Goal: Transaction & Acquisition: Purchase product/service

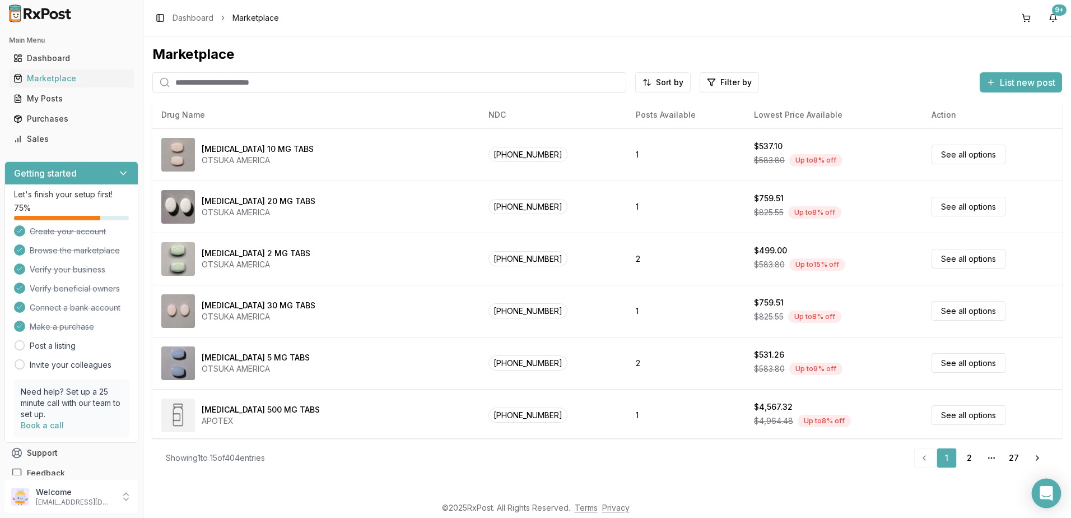
click at [1047, 500] on div "Open Intercom Messenger" at bounding box center [1047, 493] width 30 height 30
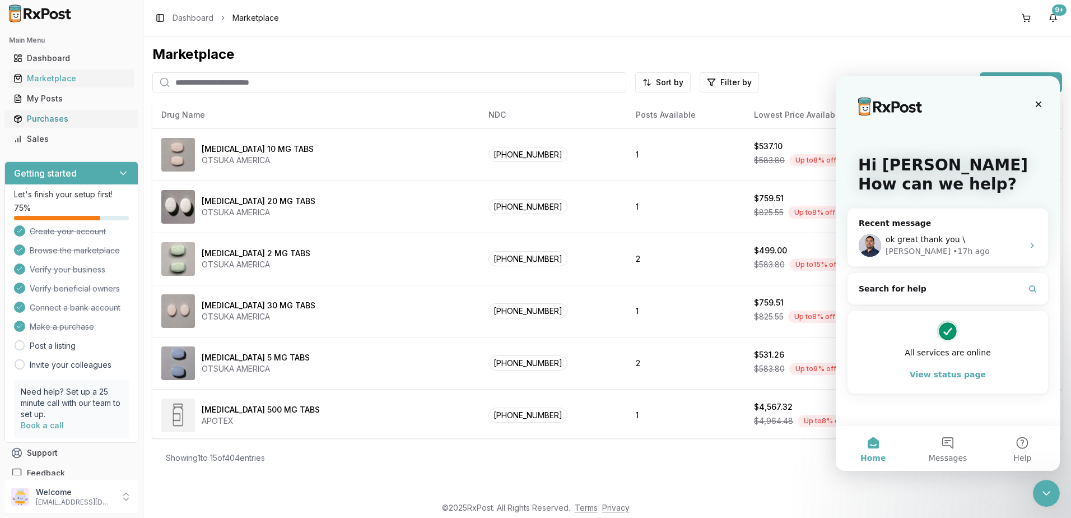
drag, startPoint x: 28, startPoint y: 116, endPoint x: 59, endPoint y: 121, distance: 31.7
click at [29, 116] on div "Purchases" at bounding box center [71, 118] width 116 height 11
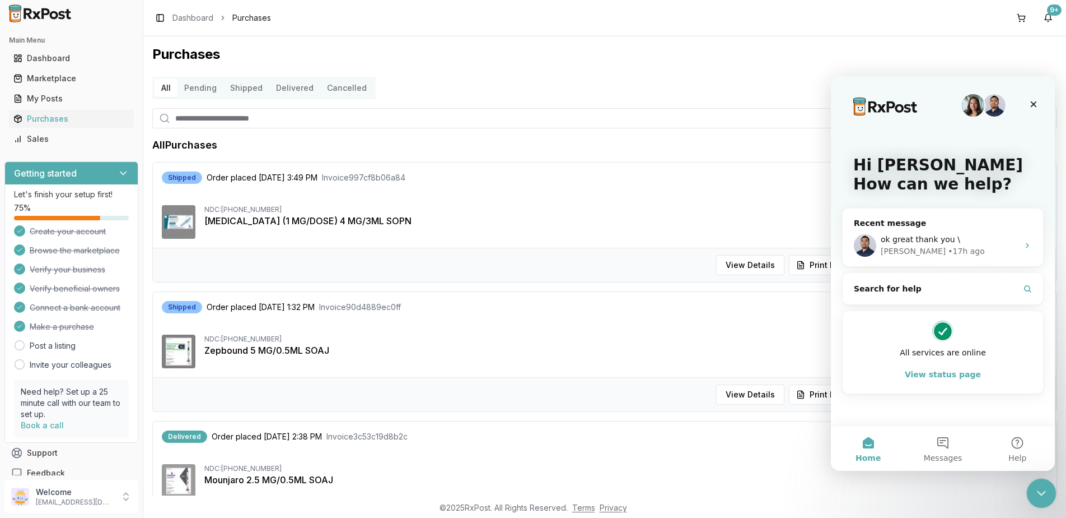
click at [1048, 490] on div "Close Intercom Messenger" at bounding box center [1040, 491] width 27 height 27
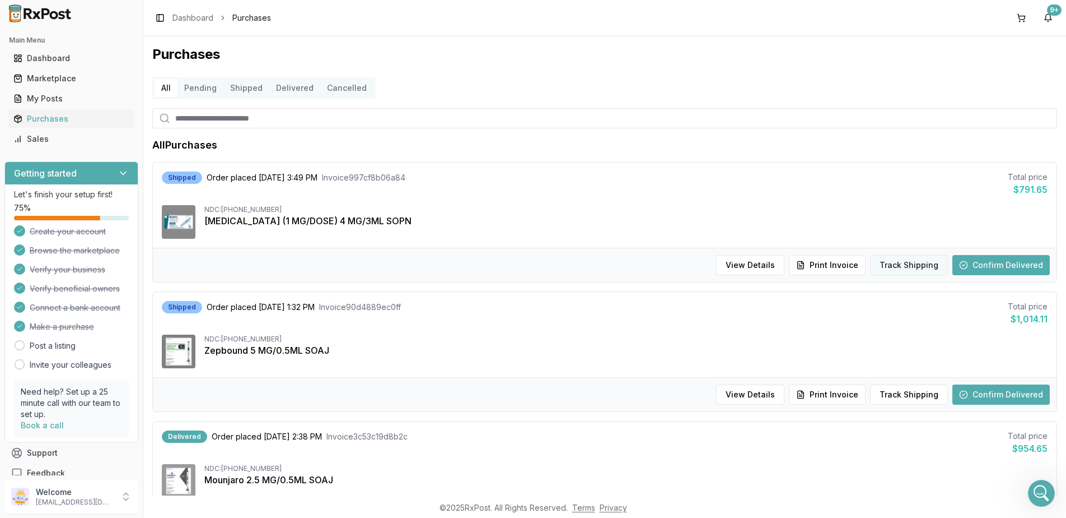
click at [905, 267] on button "Track Shipping" at bounding box center [909, 265] width 78 height 20
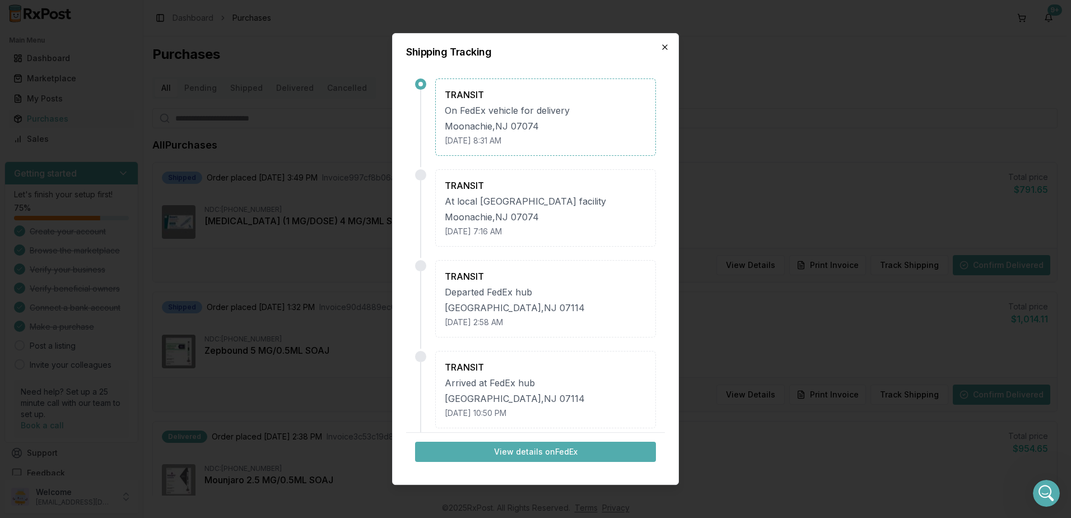
click at [661, 46] on icon "button" at bounding box center [664, 47] width 9 height 9
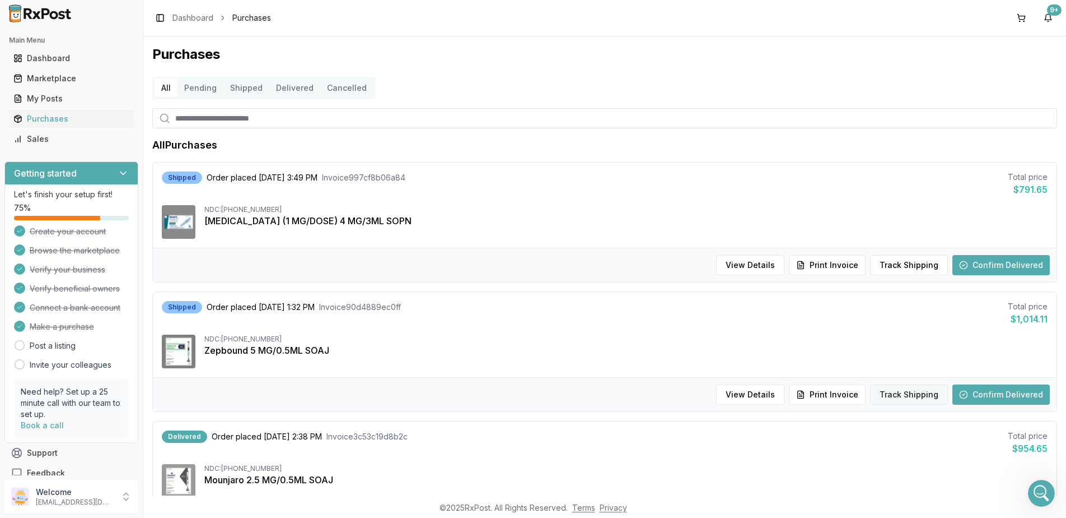
click at [919, 398] on button "Track Shipping" at bounding box center [909, 394] width 78 height 20
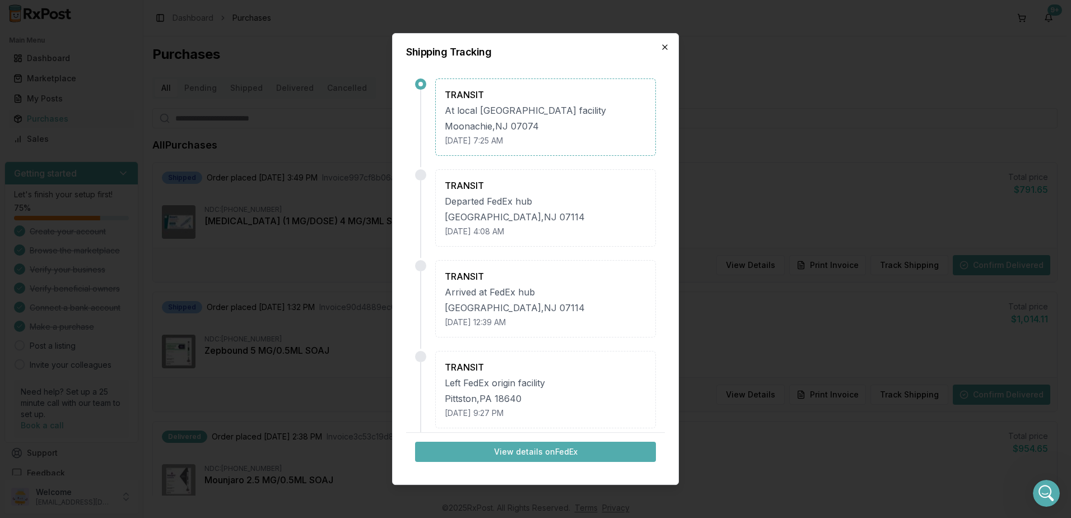
click at [662, 48] on icon "button" at bounding box center [664, 47] width 9 height 9
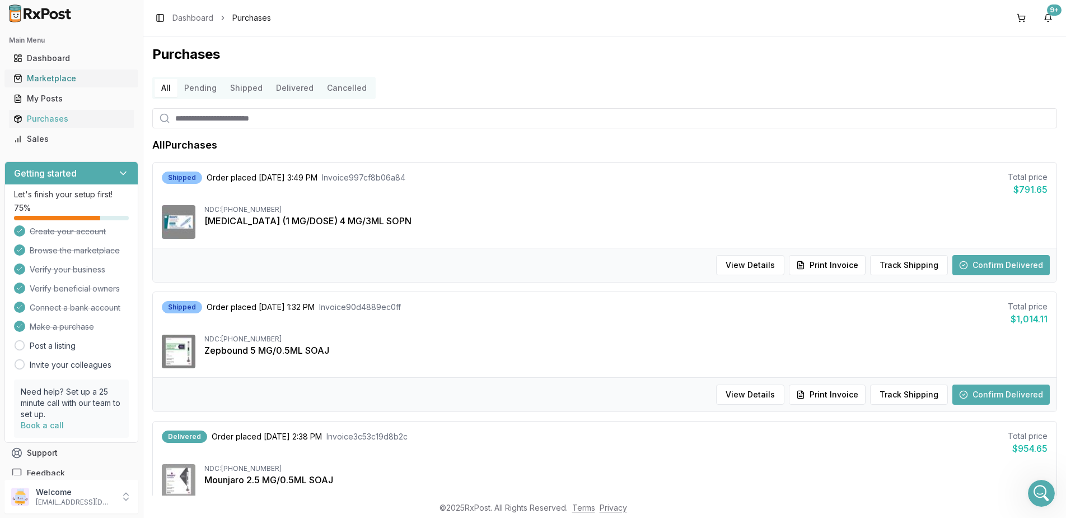
click at [41, 74] on div "Marketplace" at bounding box center [71, 78] width 116 height 11
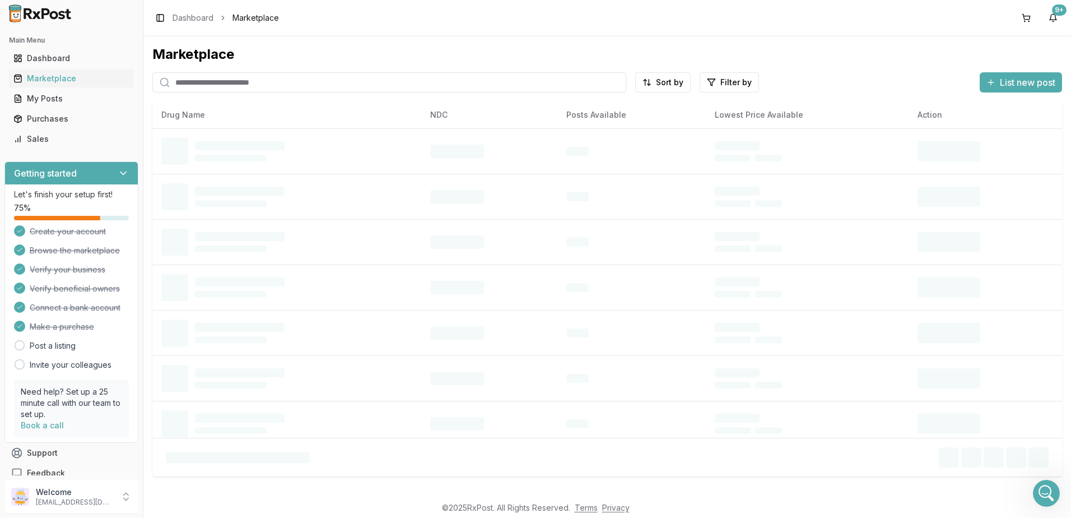
click at [246, 86] on input "search" at bounding box center [389, 82] width 474 height 20
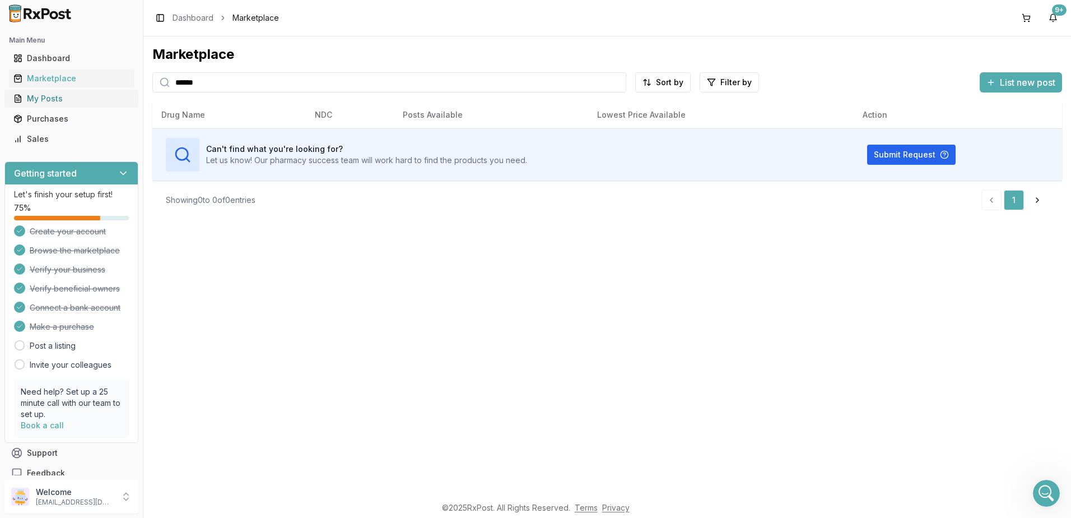
drag, startPoint x: 258, startPoint y: 87, endPoint x: 108, endPoint y: 94, distance: 149.7
click at [102, 87] on div "Main Menu Dashboard Marketplace My Posts Purchases Sales Getting started Let's …" at bounding box center [535, 259] width 1071 height 518
click at [193, 83] on input "*****" at bounding box center [389, 82] width 474 height 20
type input "*****"
click at [166, 82] on icon at bounding box center [164, 82] width 11 height 11
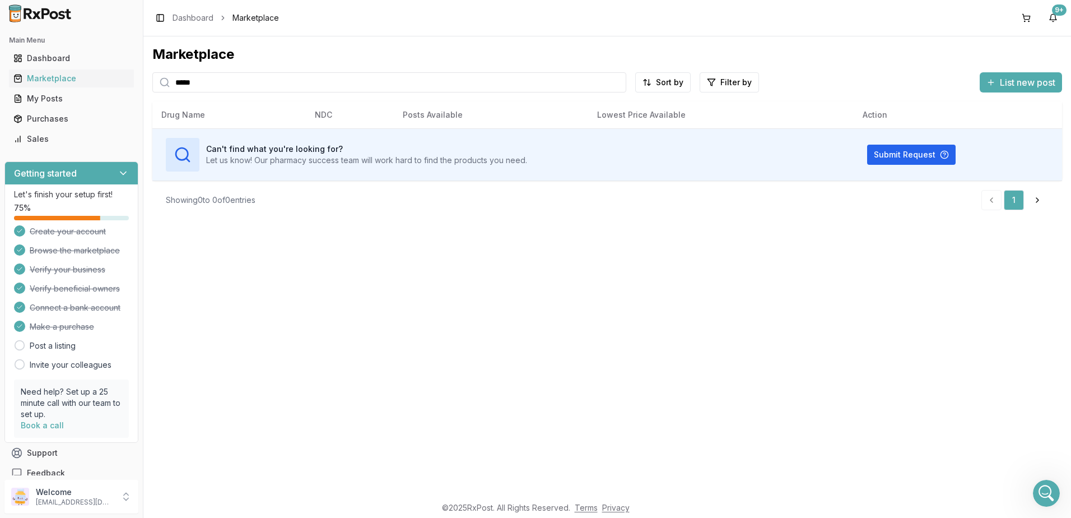
click at [309, 86] on input "*****" at bounding box center [389, 82] width 474 height 20
drag, startPoint x: 216, startPoint y: 88, endPoint x: 109, endPoint y: 116, distance: 110.6
click at [69, 102] on div "Main Menu Dashboard Marketplace My Posts Purchases Sales Getting started Let's …" at bounding box center [535, 259] width 1071 height 518
